Goal: Find contact information: Obtain details needed to contact an individual or organization

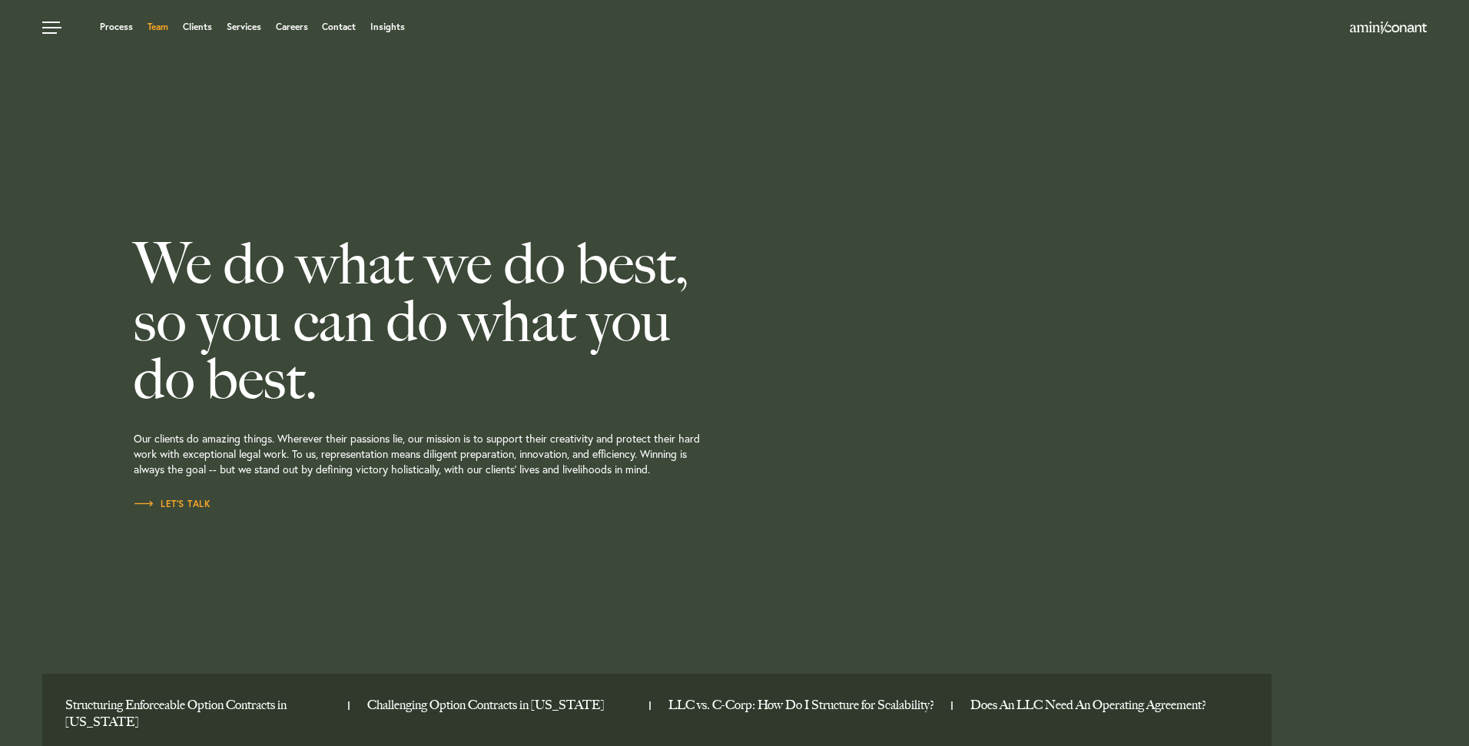
click at [159, 26] on link "Team" at bounding box center [158, 26] width 21 height 9
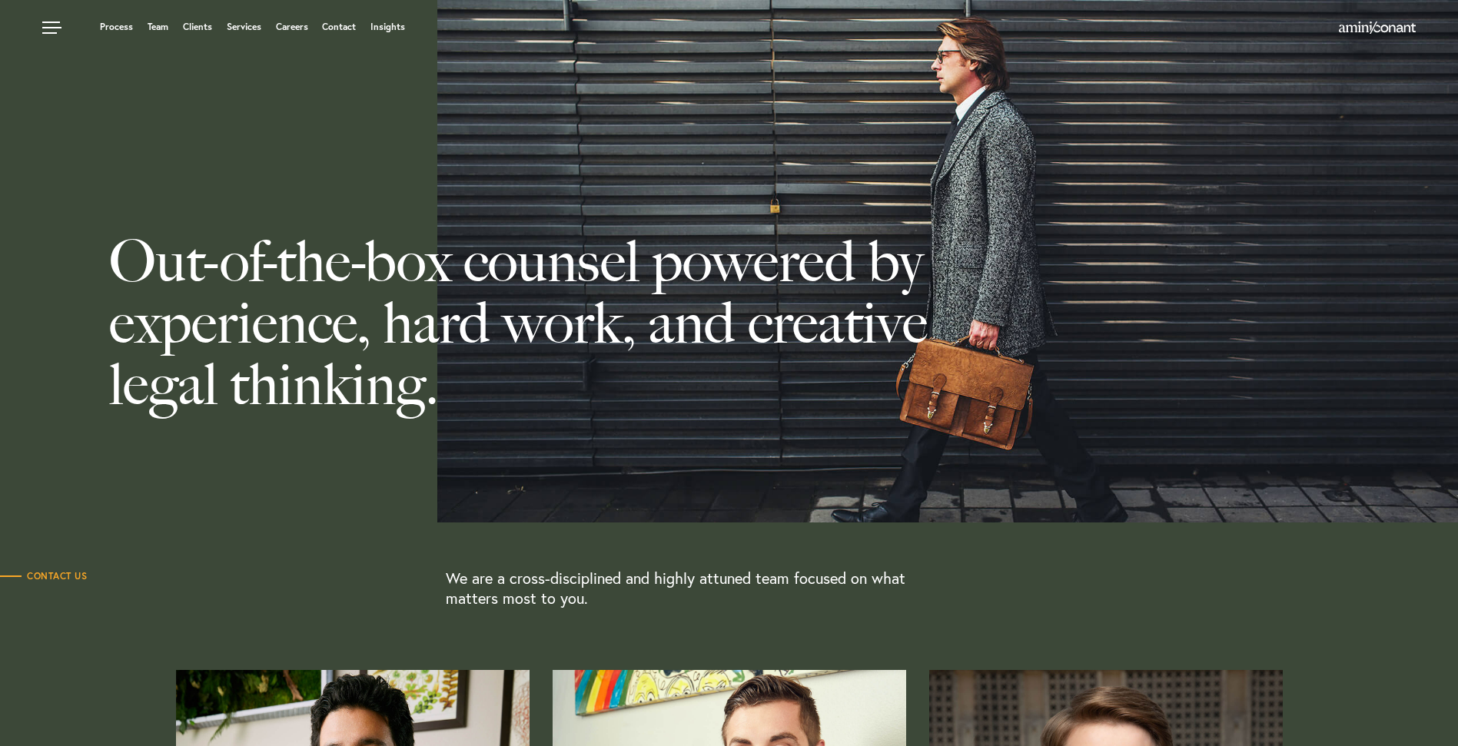
click at [157, 26] on link "Team" at bounding box center [158, 26] width 21 height 9
click at [346, 27] on link "Contact" at bounding box center [339, 26] width 34 height 9
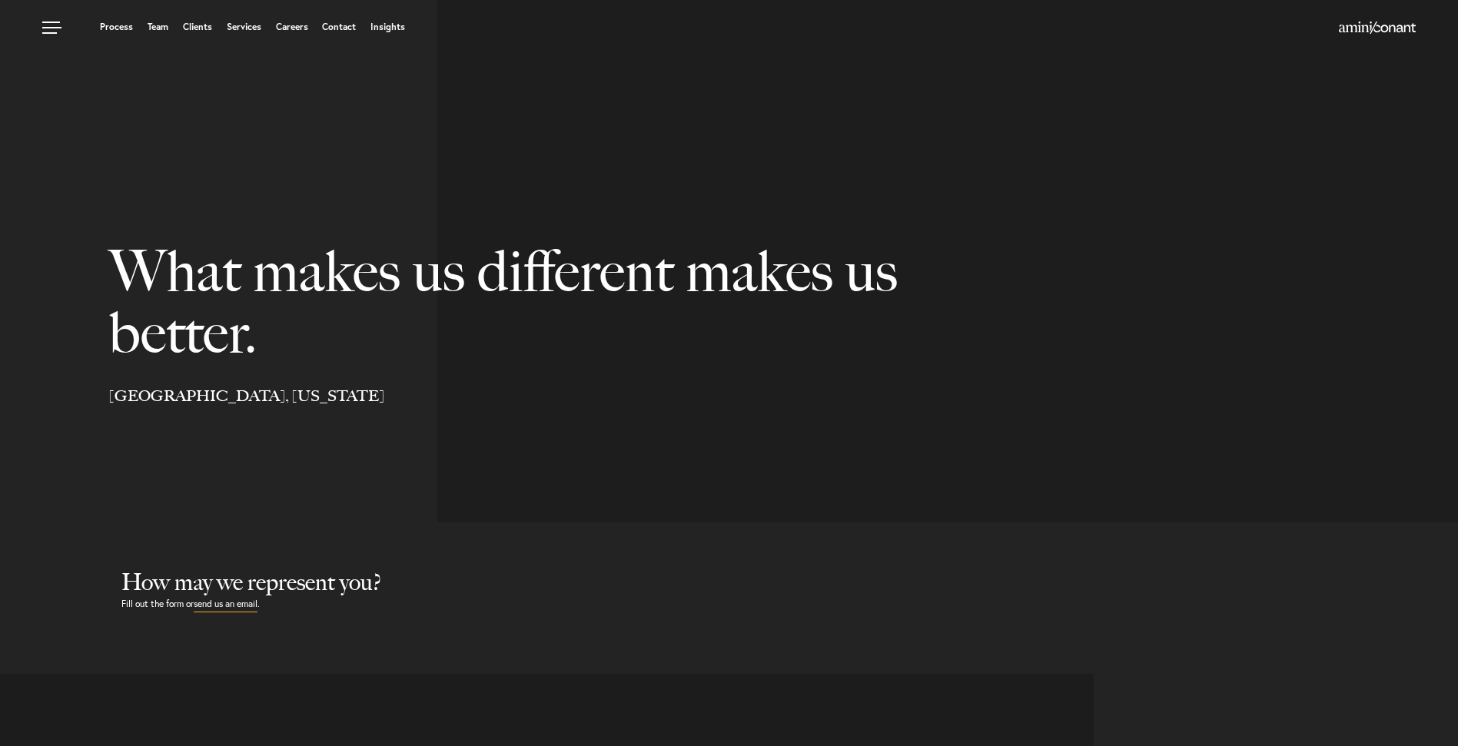
select select "Austin"
select select "Business and Civil Litigation"
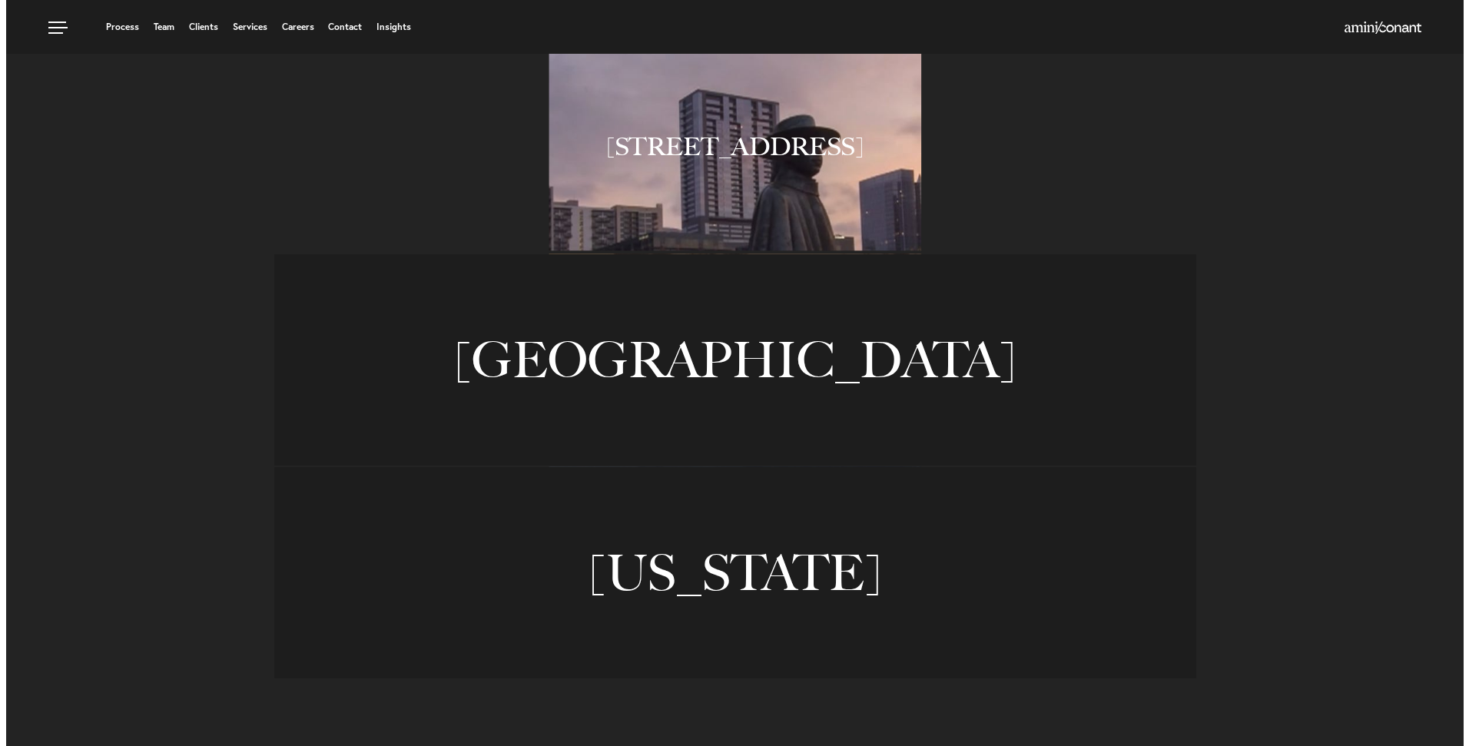
scroll to position [999, 0]
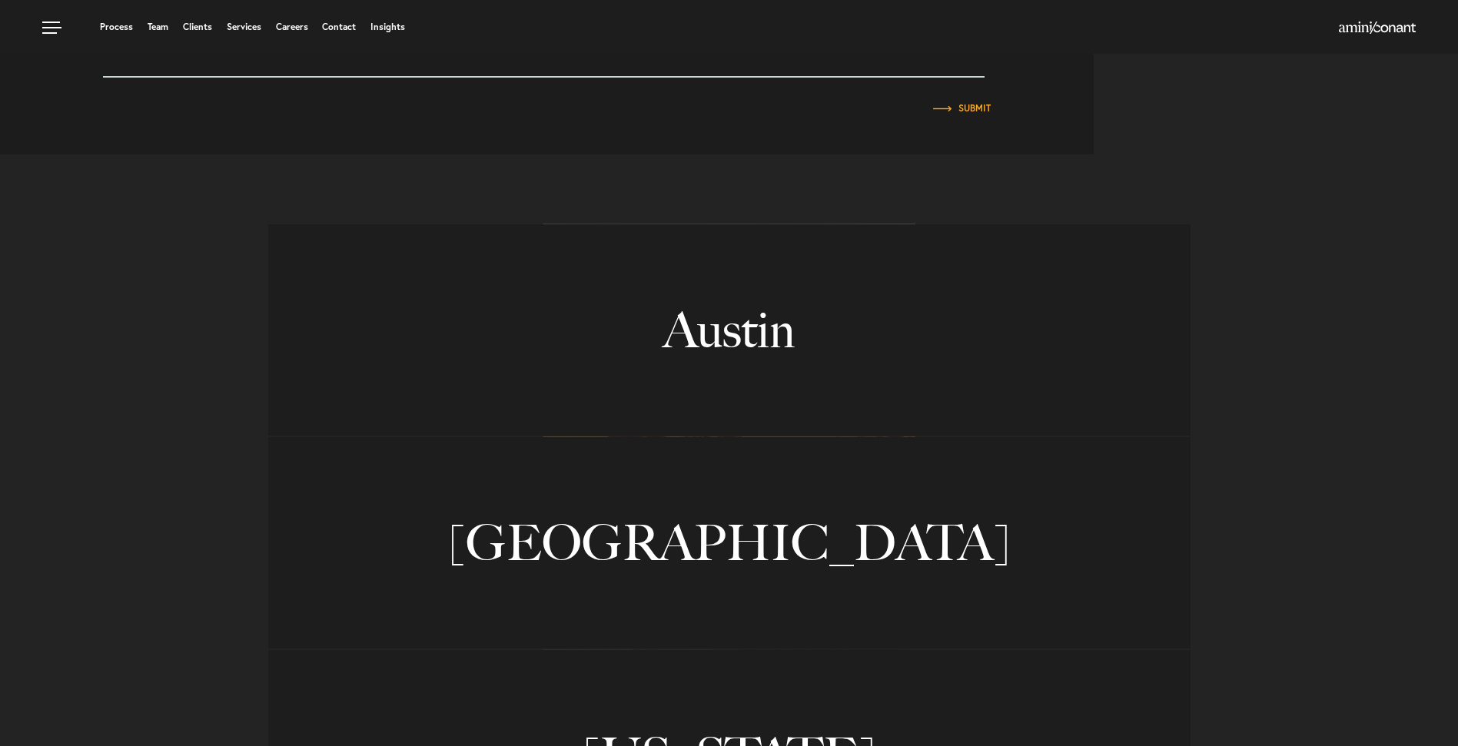
click at [771, 335] on link "Austin" at bounding box center [729, 329] width 922 height 211
click at [52, 22] on link at bounding box center [54, 23] width 46 height 46
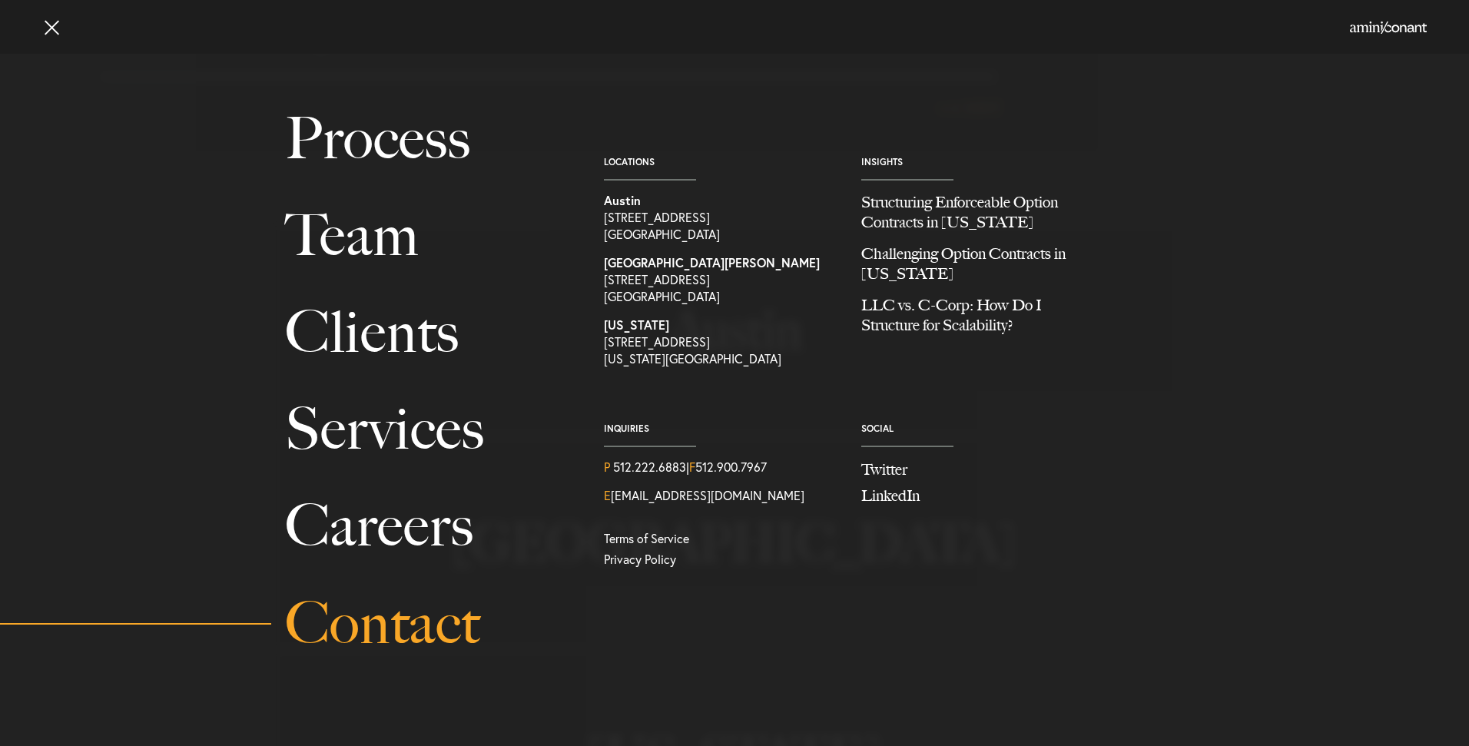
click at [407, 617] on link "Contact" at bounding box center [427, 623] width 284 height 97
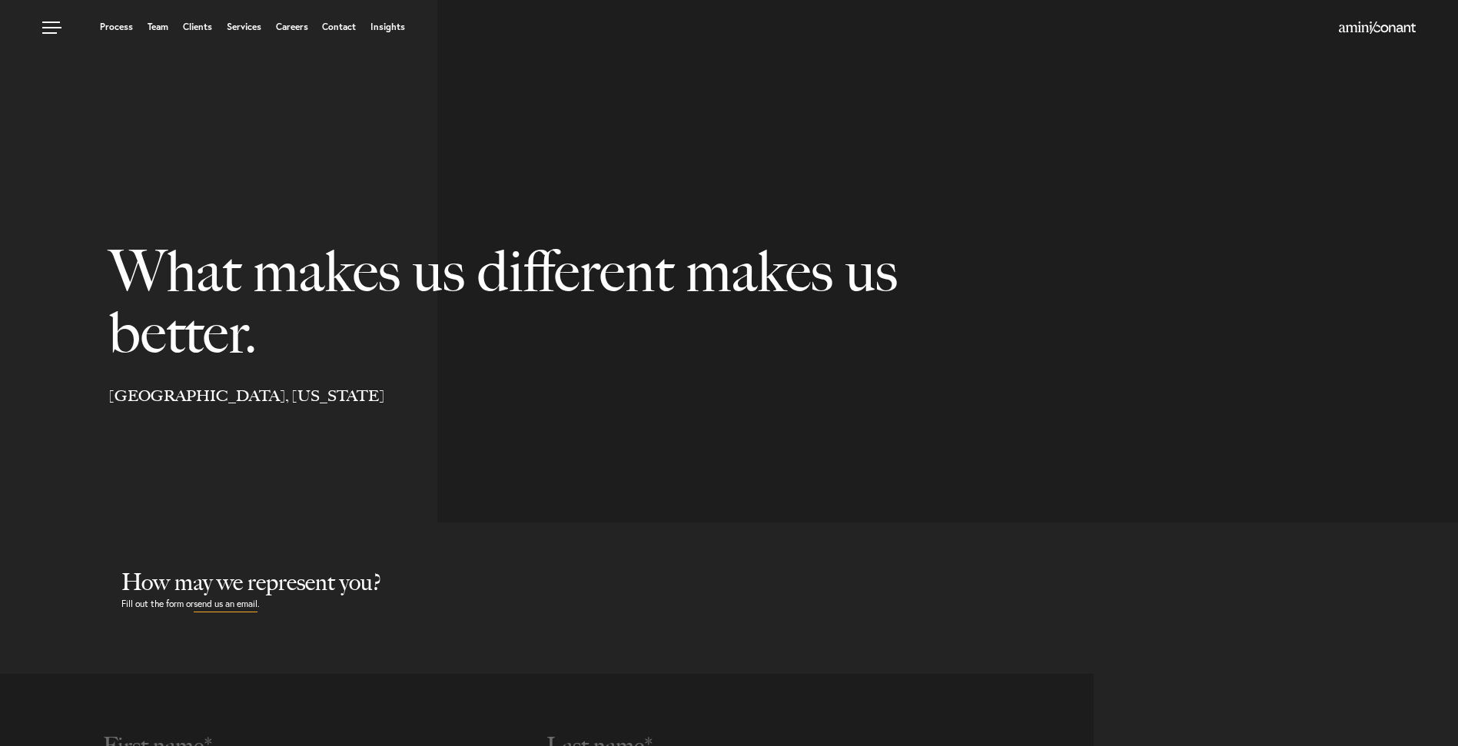
select select "Austin"
select select "Business and Civil Litigation"
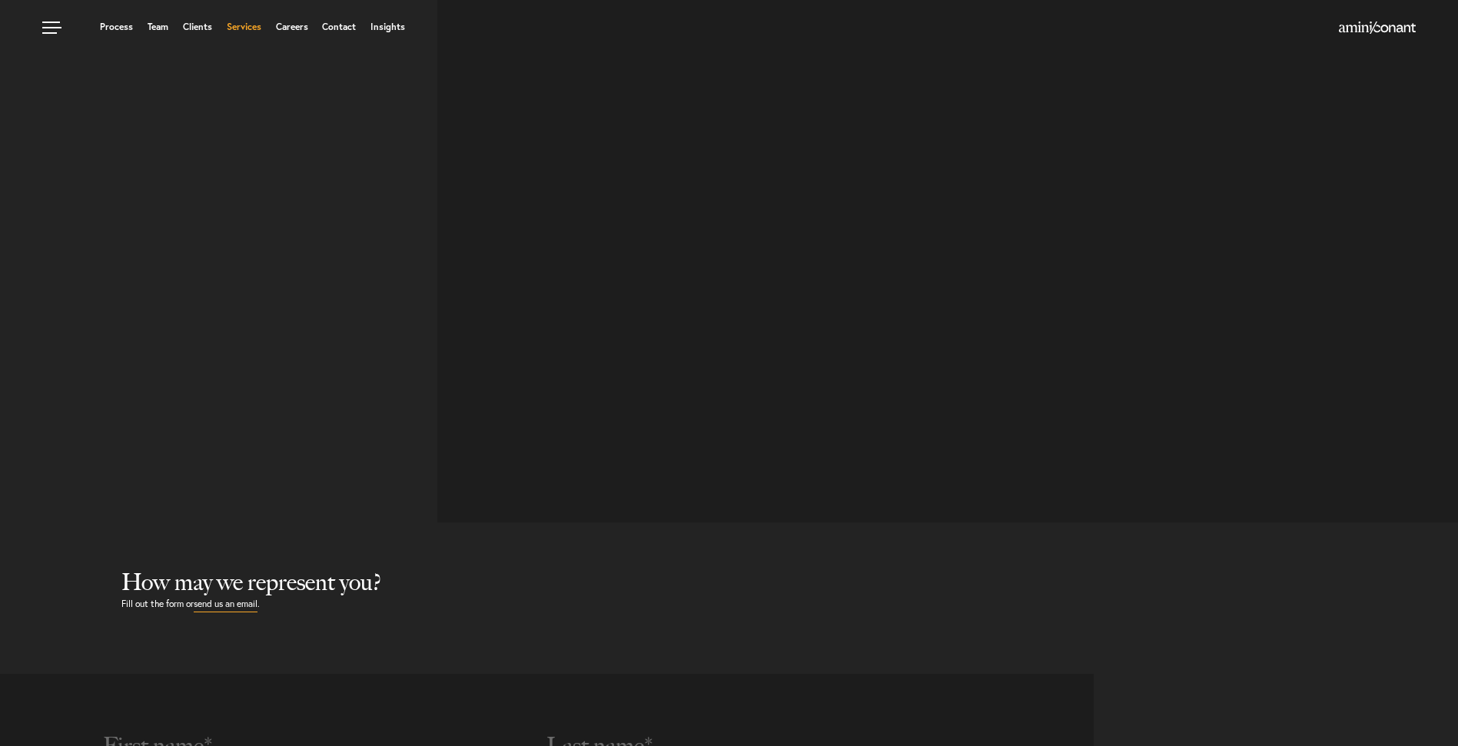
click at [254, 28] on link "Services" at bounding box center [244, 26] width 35 height 9
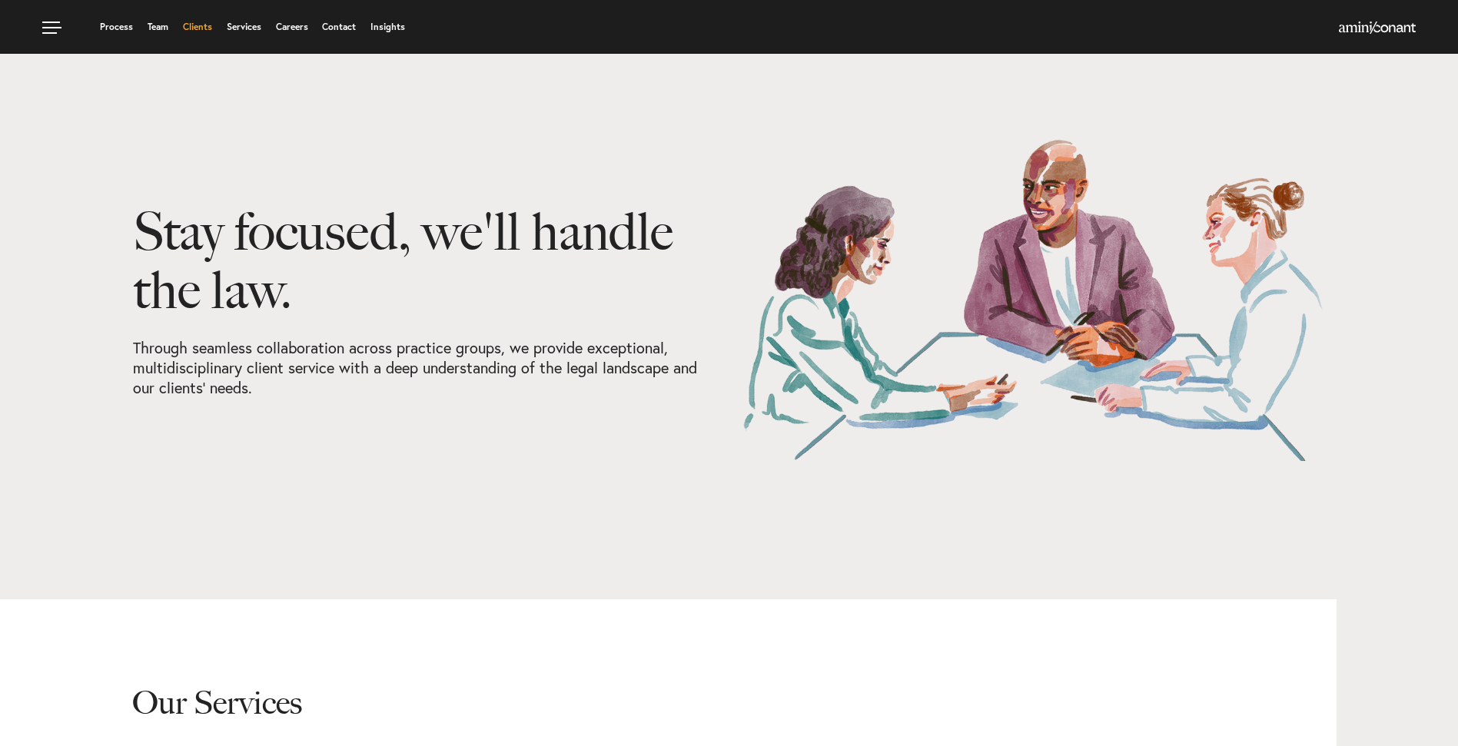
click at [196, 25] on link "Clients" at bounding box center [197, 26] width 29 height 9
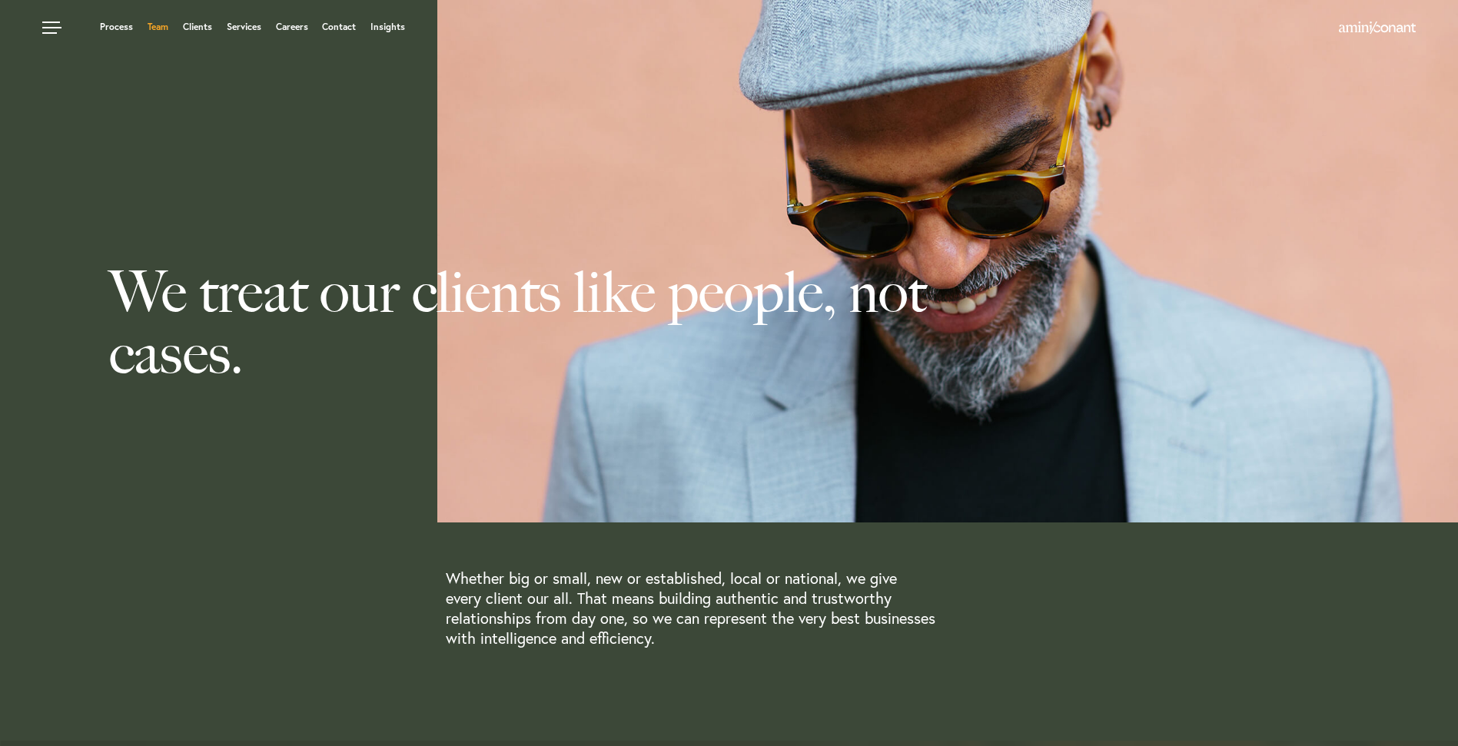
click at [154, 26] on link "Team" at bounding box center [158, 26] width 21 height 9
